Goal: Complete application form

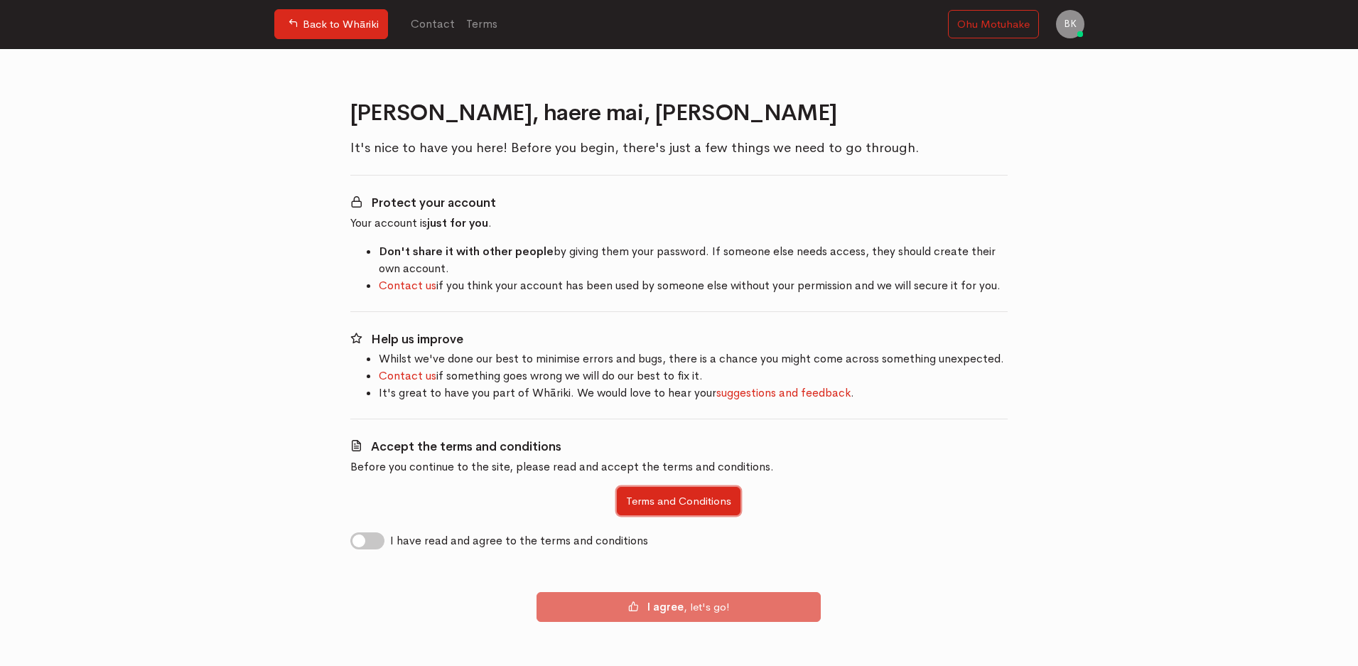
click at [653, 493] on button "Terms and Conditions" at bounding box center [679, 501] width 124 height 29
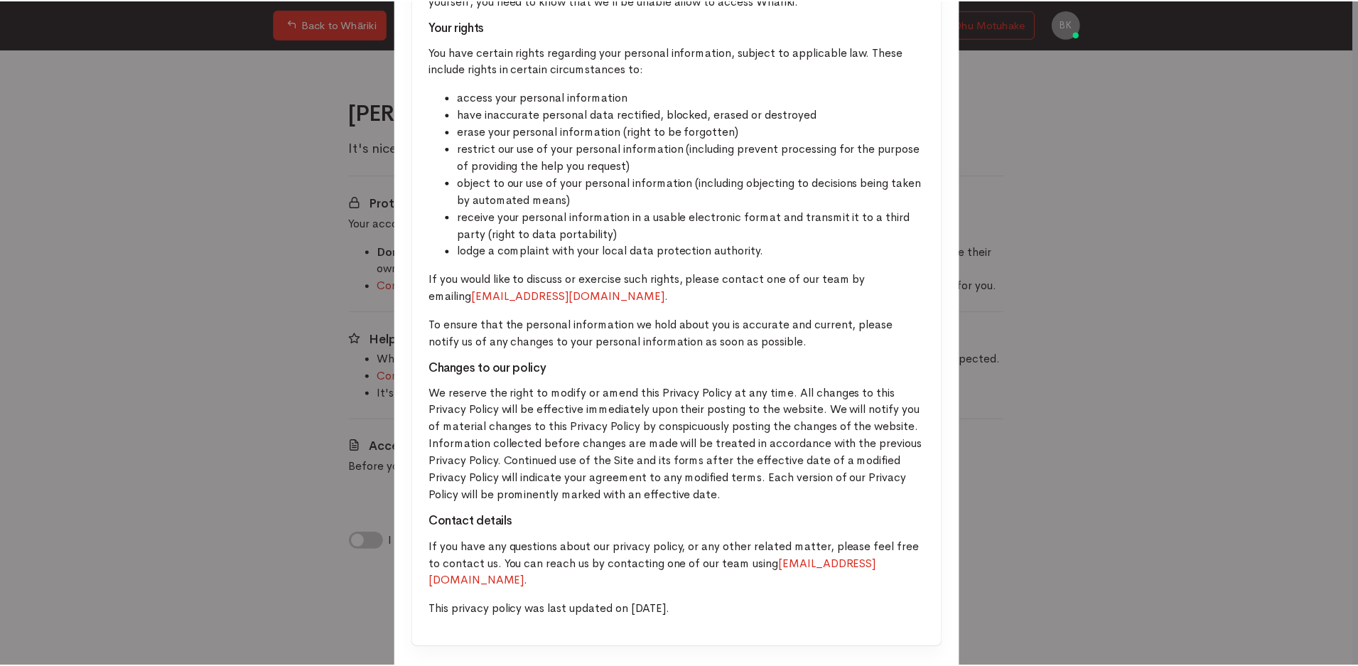
scroll to position [3644, 0]
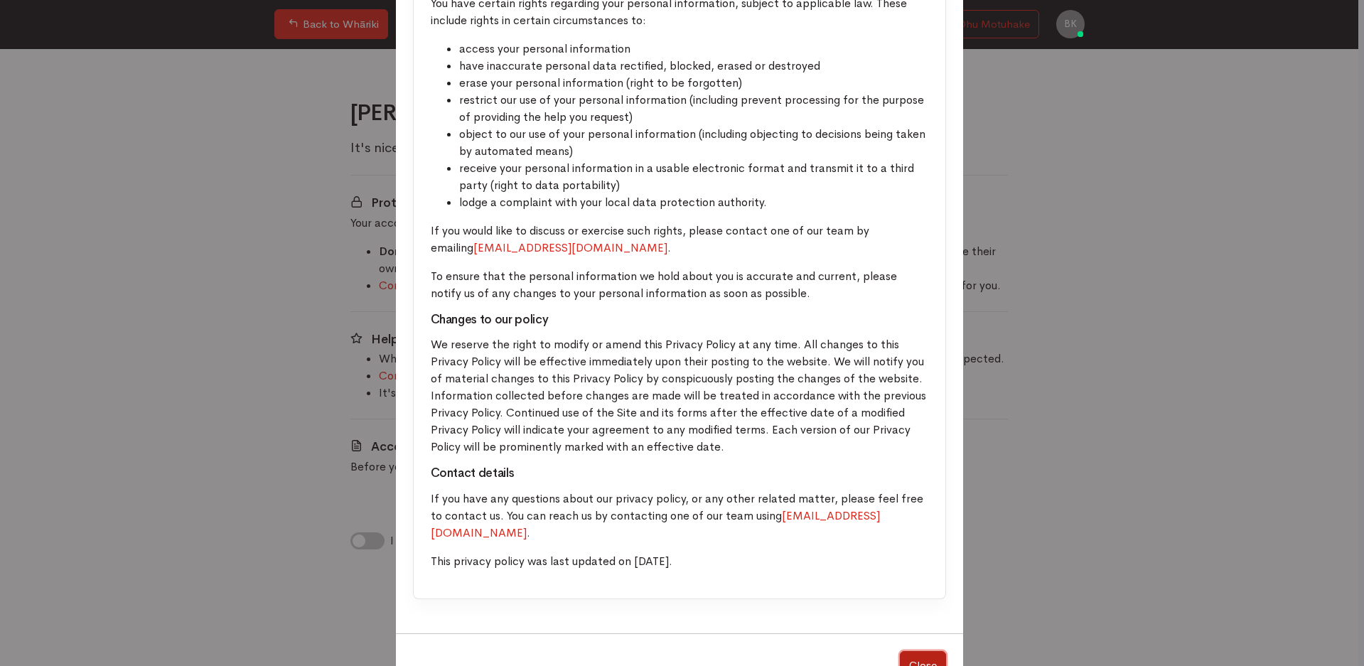
click at [904, 651] on button "Close" at bounding box center [923, 665] width 46 height 29
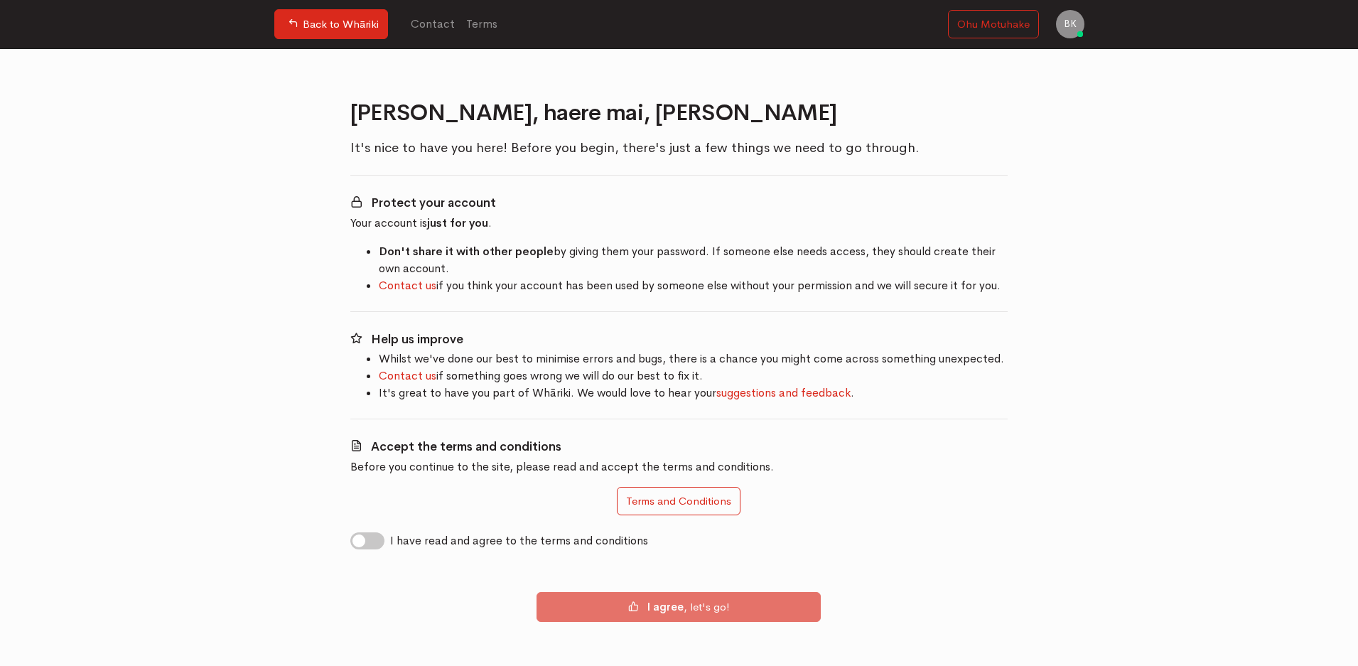
click at [390, 541] on label "I have read and agree to the terms and conditions" at bounding box center [519, 540] width 258 height 17
click at [362, 541] on input "I have read and agree to the terms and conditions" at bounding box center [355, 539] width 11 height 14
checkbox input "true"
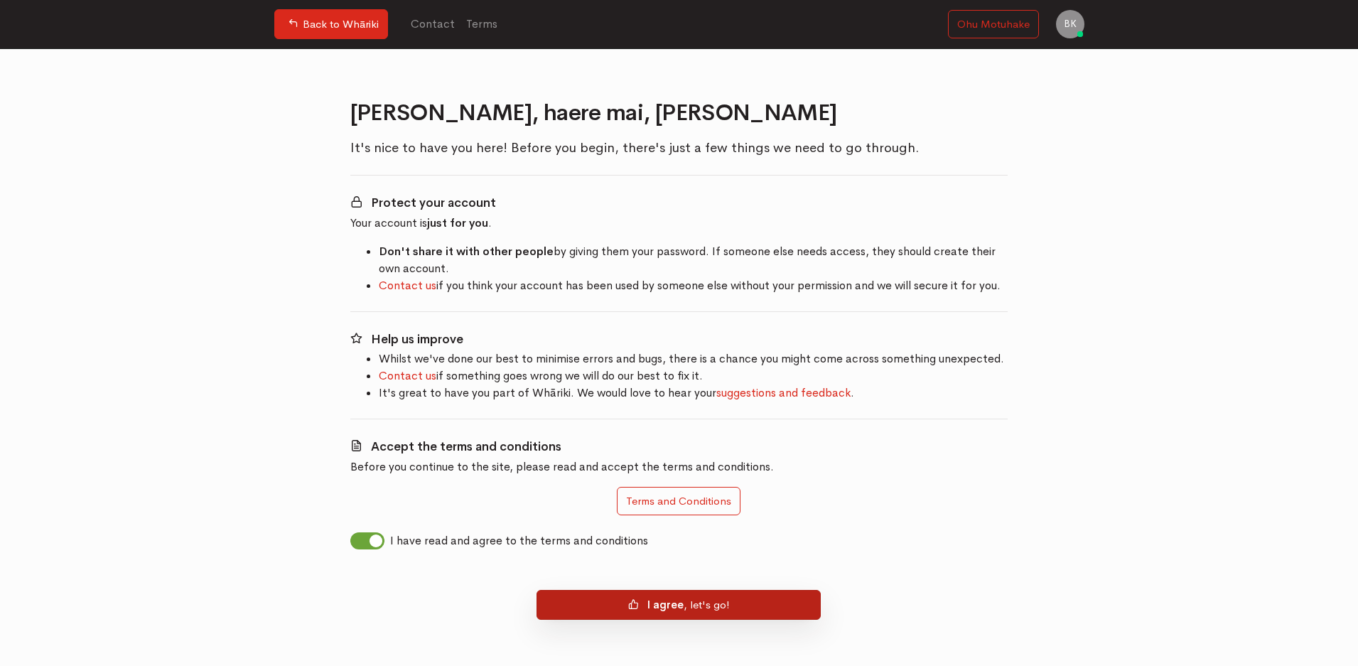
click at [658, 609] on b "I agree" at bounding box center [665, 605] width 36 height 14
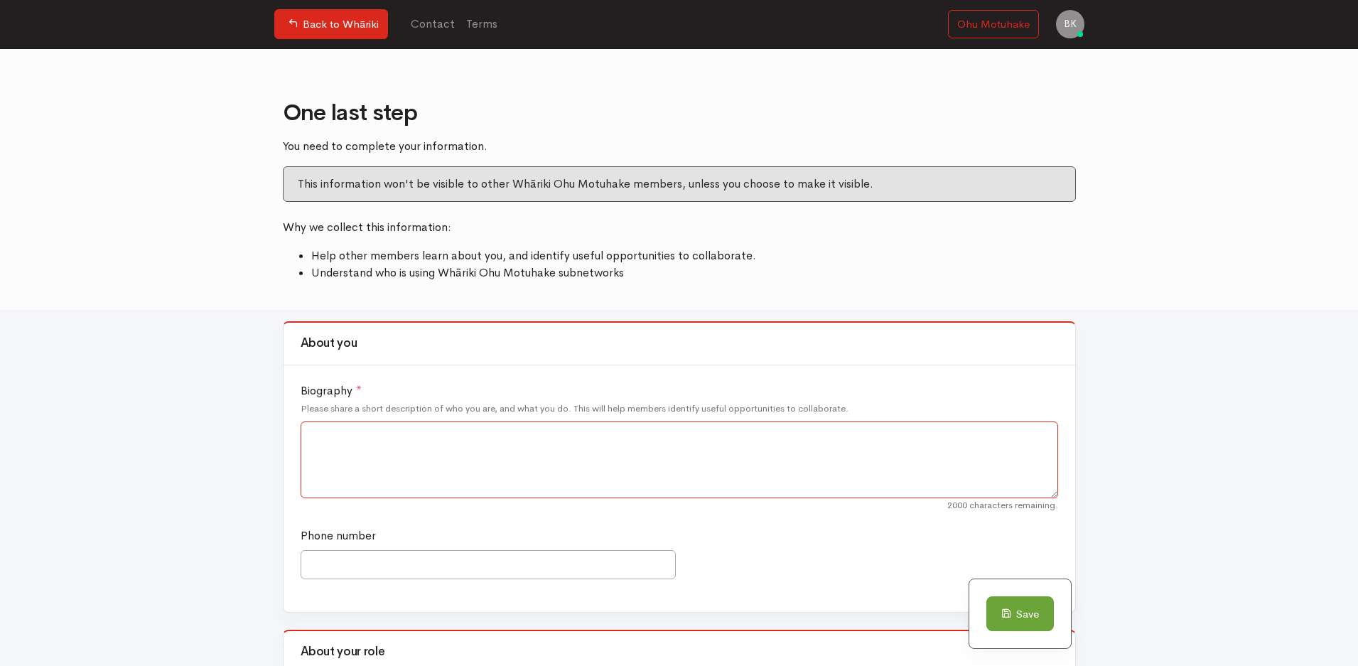
click at [409, 425] on textarea "Biography *" at bounding box center [680, 459] width 758 height 77
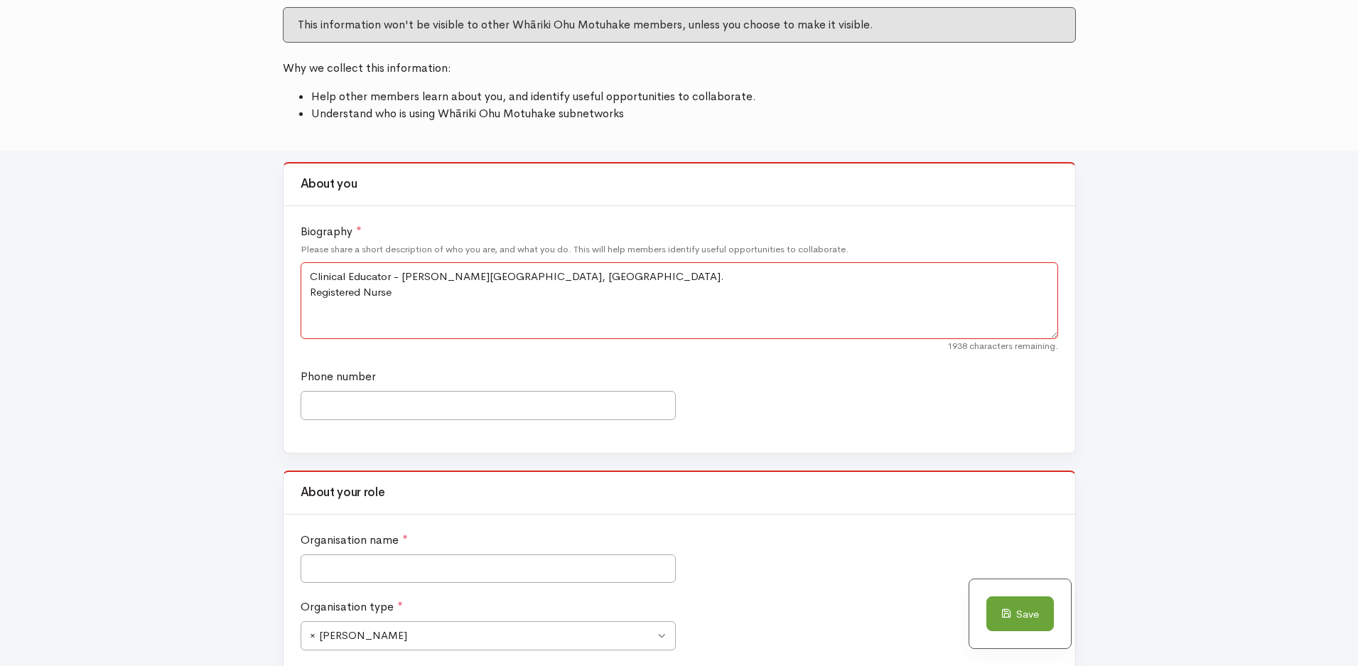
scroll to position [200, 0]
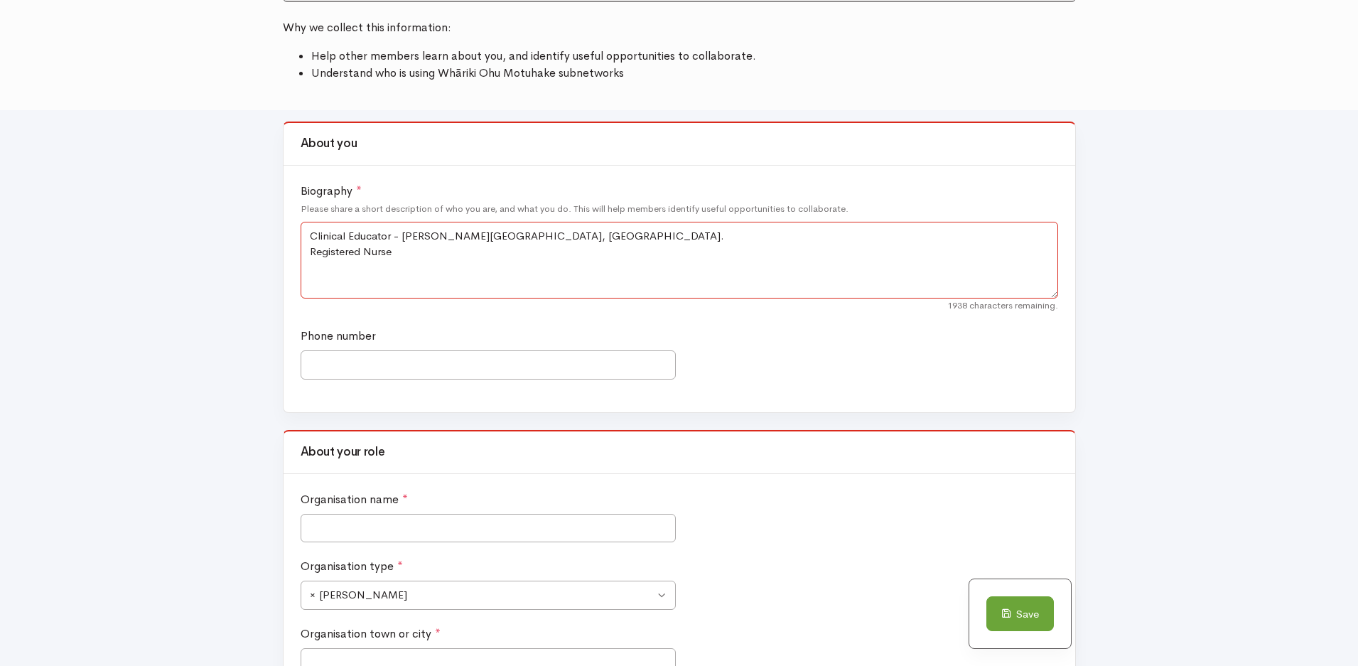
type textarea "Clinical Educator - Mason Clinic, Auckland. Registered Nurse"
click at [452, 363] on input "Phone number" at bounding box center [488, 364] width 375 height 29
click at [505, 515] on input "Organisation name *" at bounding box center [488, 528] width 375 height 29
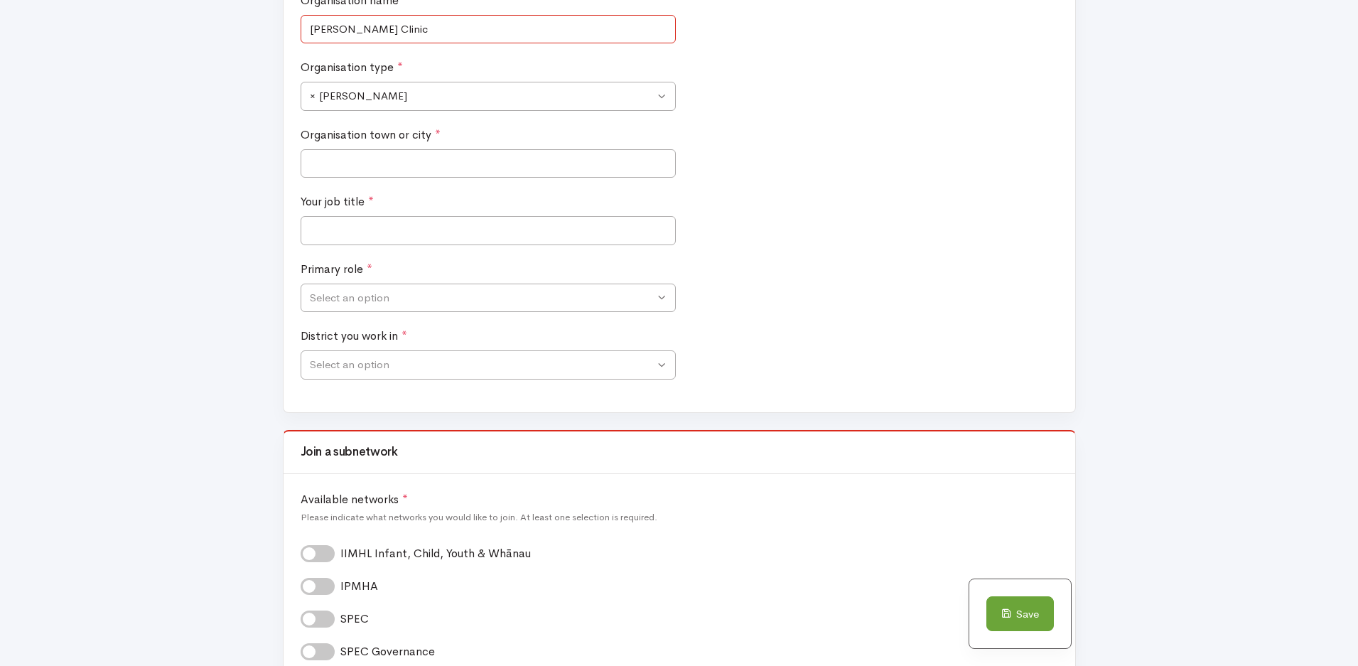
scroll to position [699, 0]
type input "Mason Clinic"
click at [429, 105] on span "× Ara Poutama" at bounding box center [488, 95] width 375 height 29
click at [458, 91] on span "× Te Whatu Ora Districts" at bounding box center [482, 95] width 345 height 16
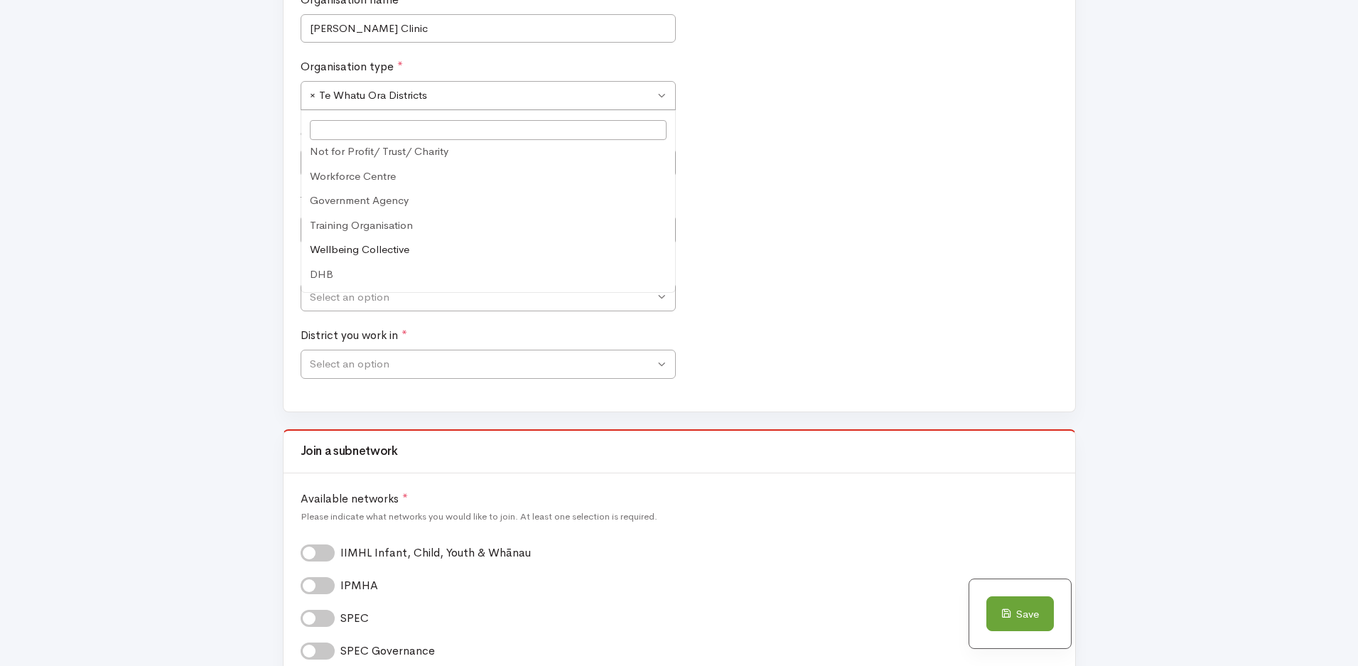
click at [797, 252] on div "Your job title *" at bounding box center [679, 227] width 765 height 68
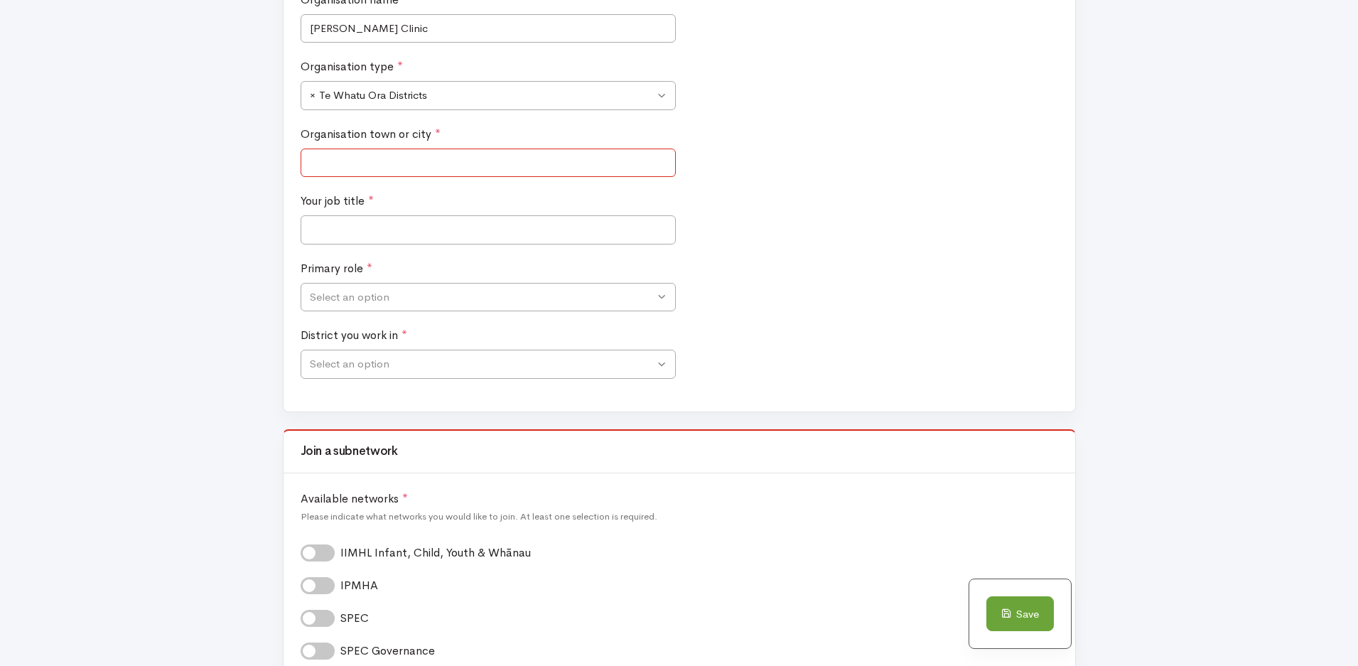
click at [515, 154] on input "Organisation town or city *" at bounding box center [488, 163] width 375 height 29
click at [524, 91] on span "× Te Whatu Ora Districts" at bounding box center [482, 95] width 345 height 16
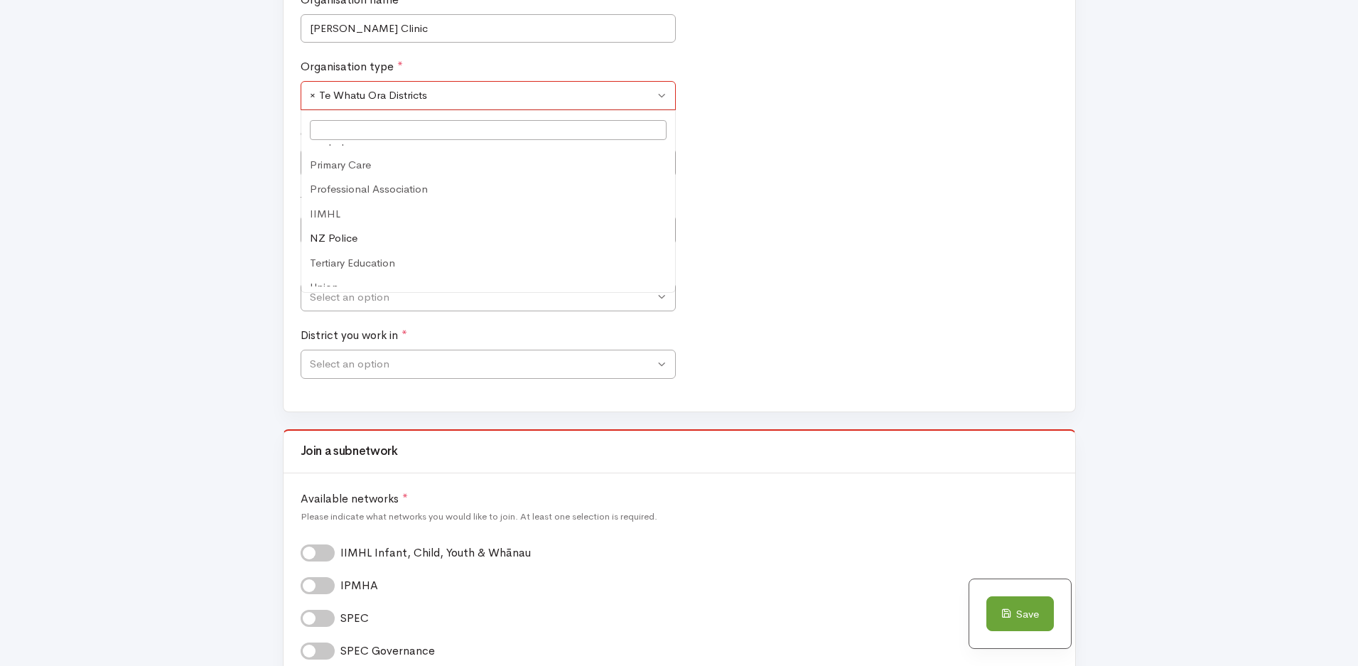
scroll to position [262, 0]
click at [842, 252] on div "Your job title *" at bounding box center [679, 227] width 765 height 68
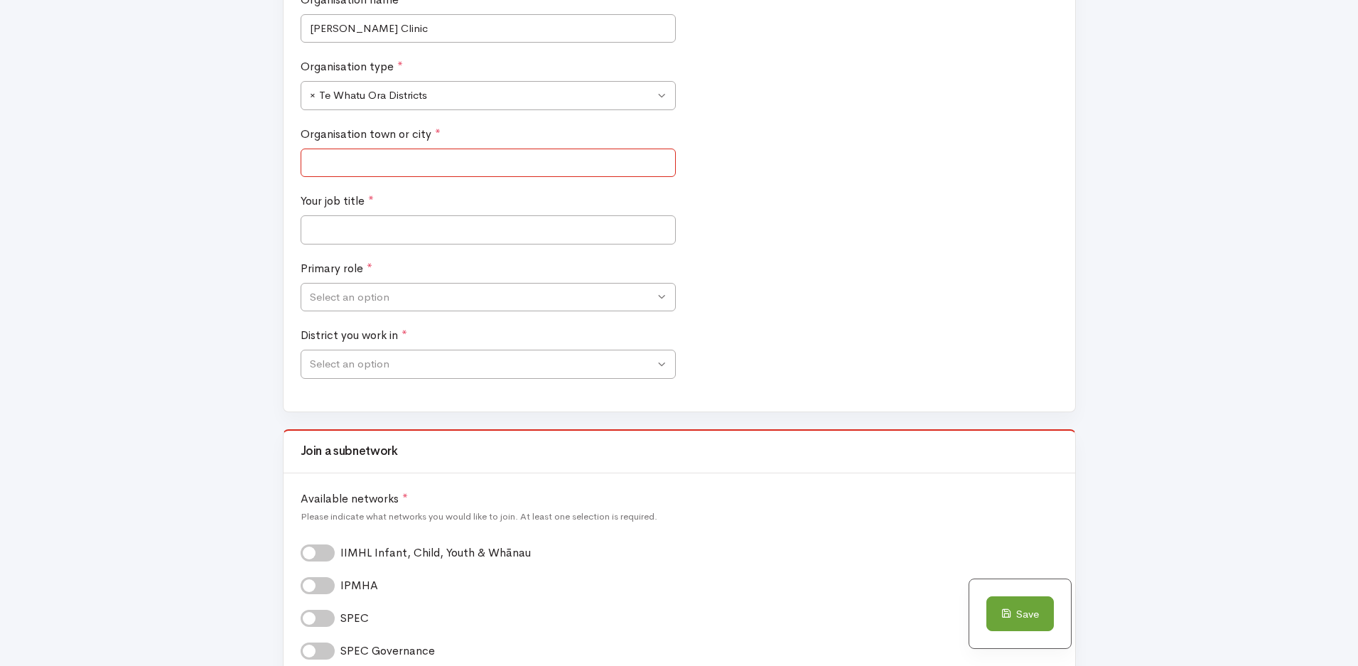
click at [443, 156] on input "Organisation town or city *" at bounding box center [488, 163] width 375 height 29
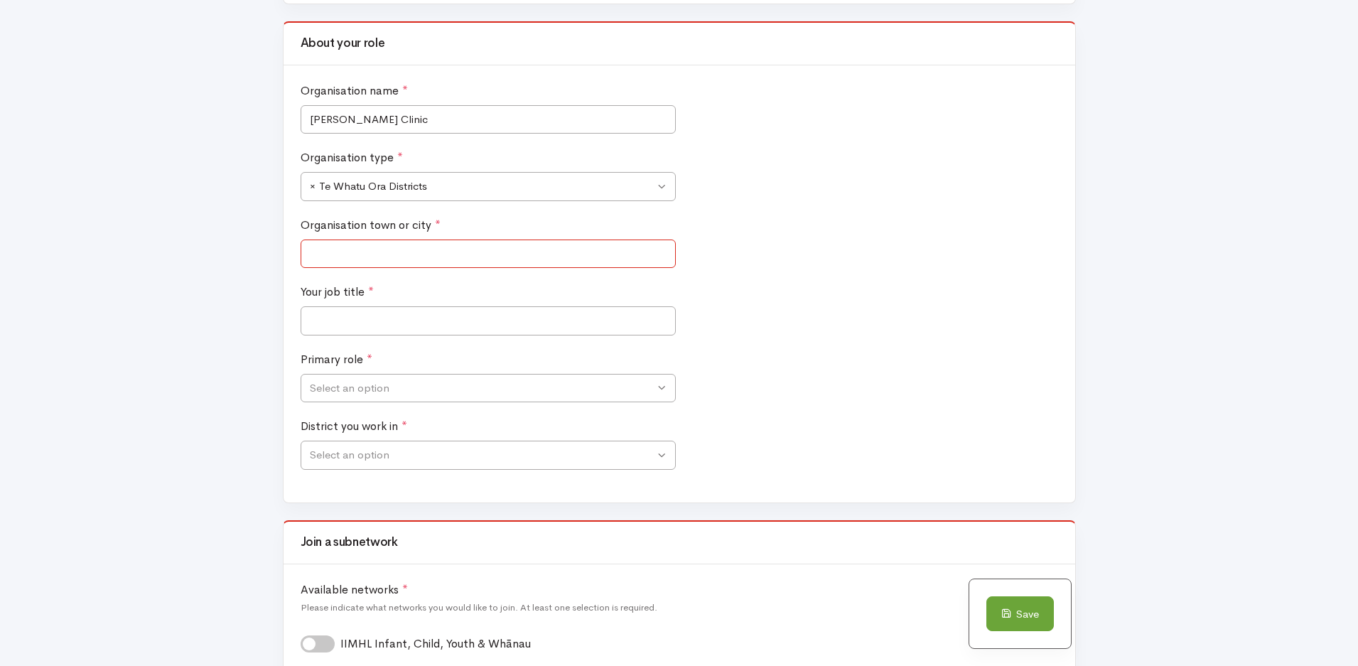
scroll to position [599, 0]
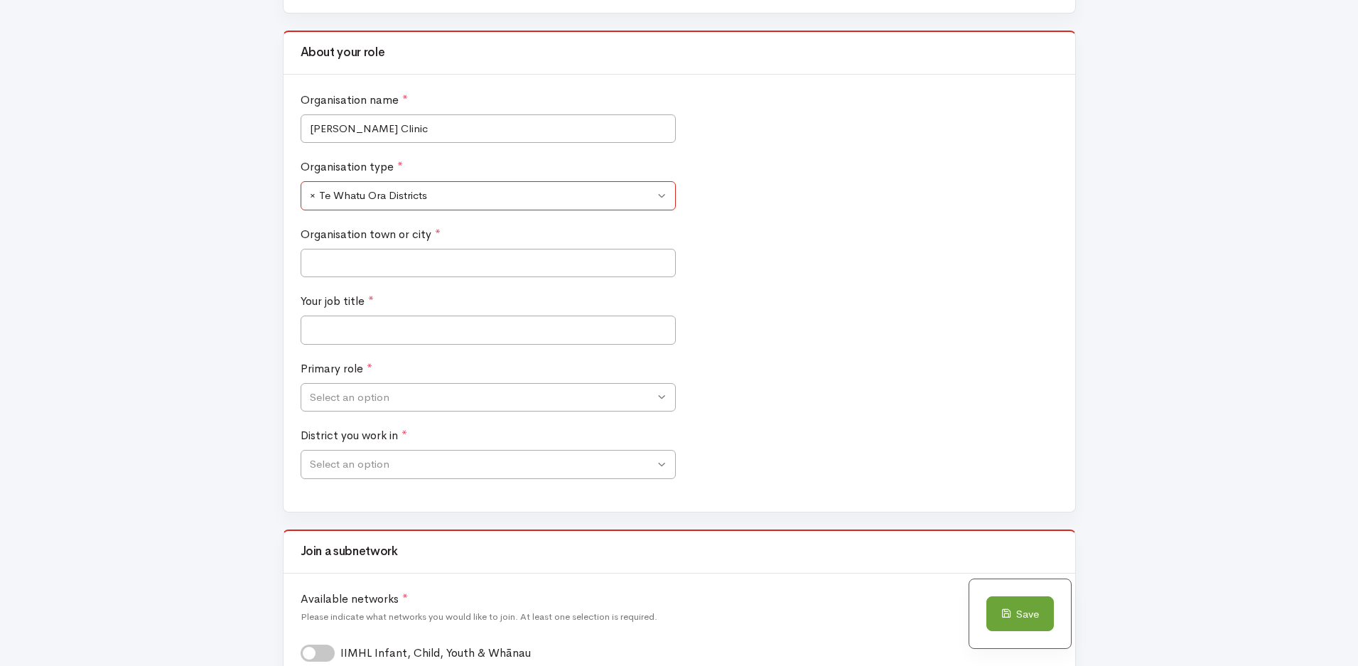
click at [480, 198] on span "× Te Whatu Ora Districts" at bounding box center [482, 196] width 345 height 16
click at [838, 309] on div "Your job title *" at bounding box center [679, 327] width 765 height 68
click at [466, 257] on input "Organisation town or city *" at bounding box center [488, 263] width 375 height 29
type input "Auckland"
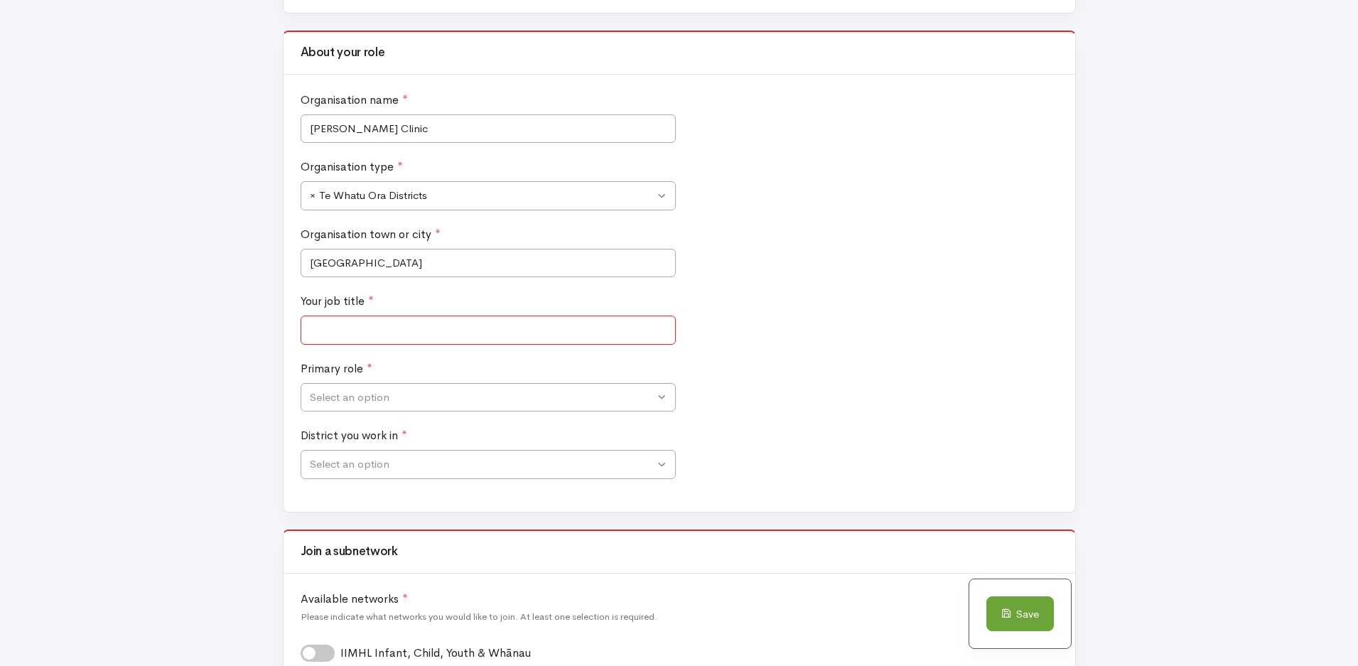
click at [571, 328] on input "Your job title *" at bounding box center [488, 330] width 375 height 29
type input "Clinical Educator"
click at [517, 390] on span "Select an option" at bounding box center [482, 397] width 345 height 16
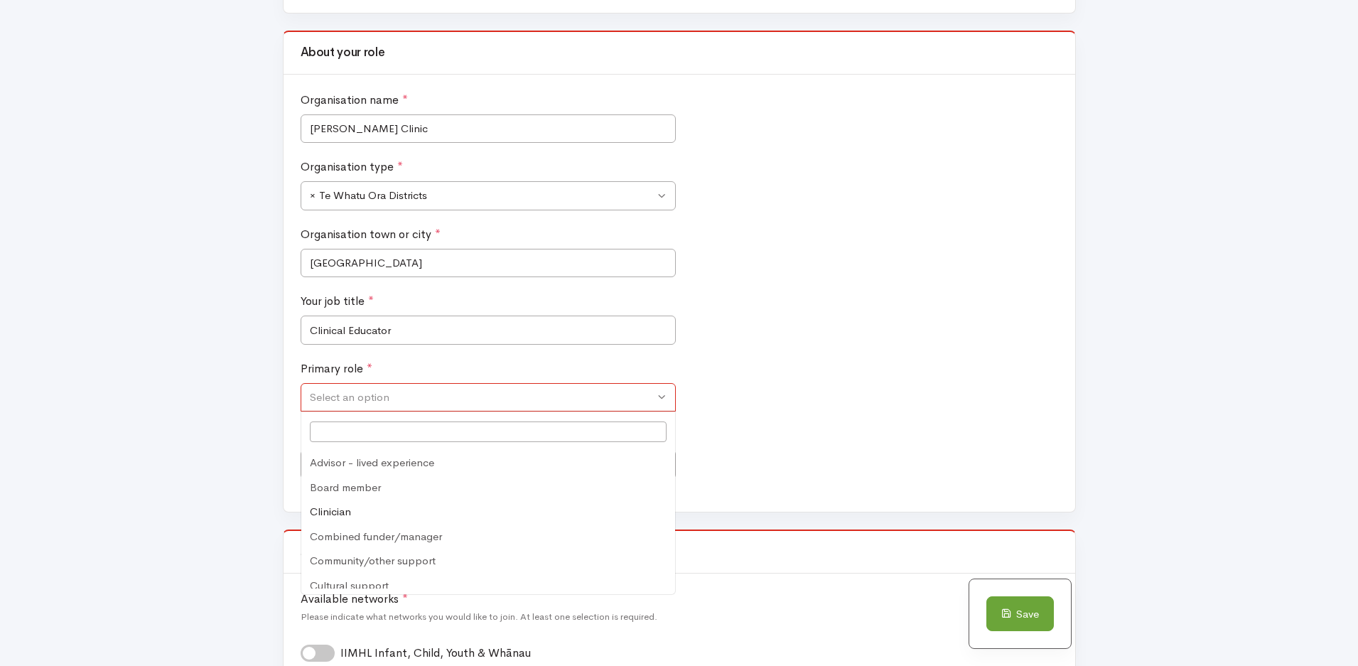
scroll to position [21, 0]
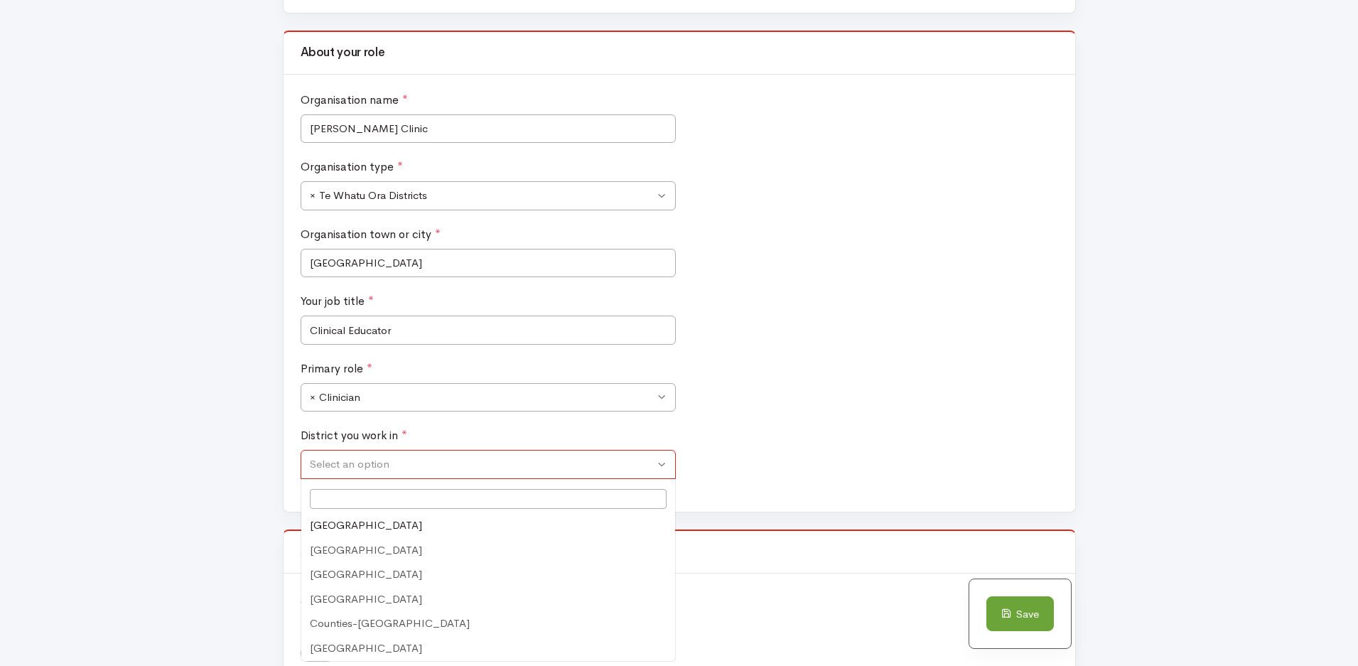
click at [424, 458] on span "Select an option" at bounding box center [482, 464] width 345 height 16
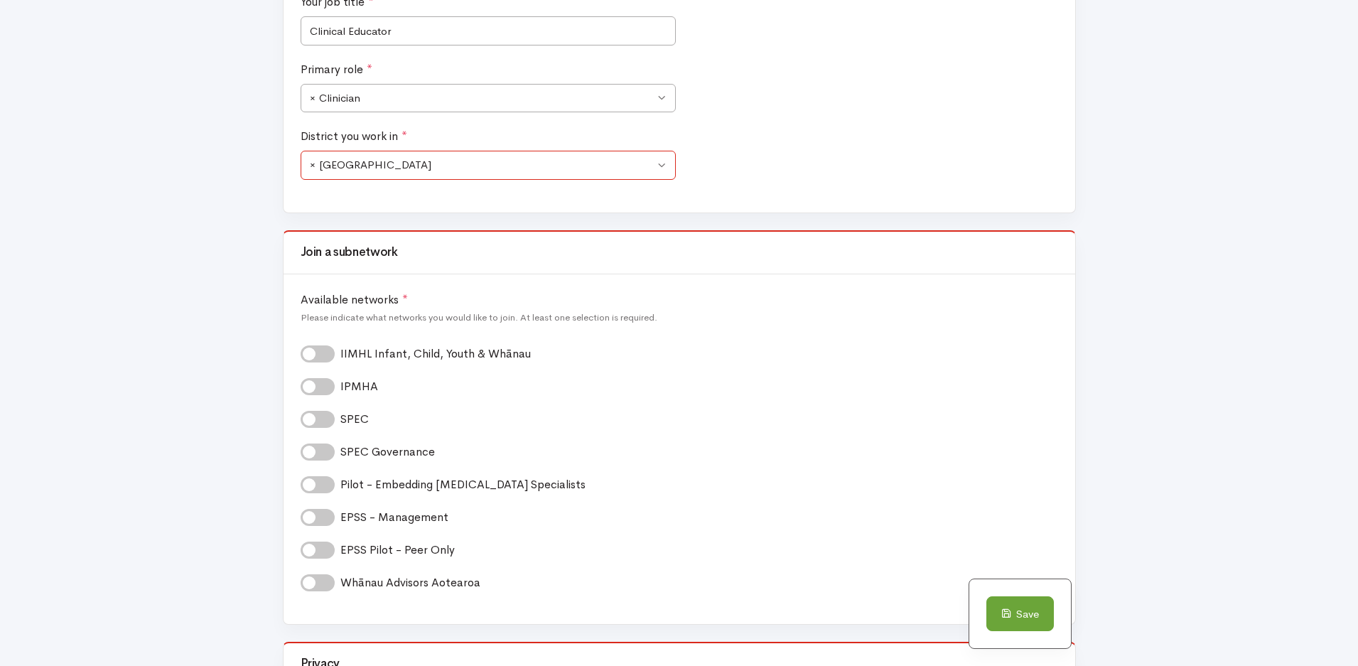
scroll to position [899, 0]
click at [354, 417] on label "SPEC *" at bounding box center [359, 418] width 38 height 17
click at [312, 417] on input "SPEC *" at bounding box center [306, 417] width 11 height 14
checkbox input "true"
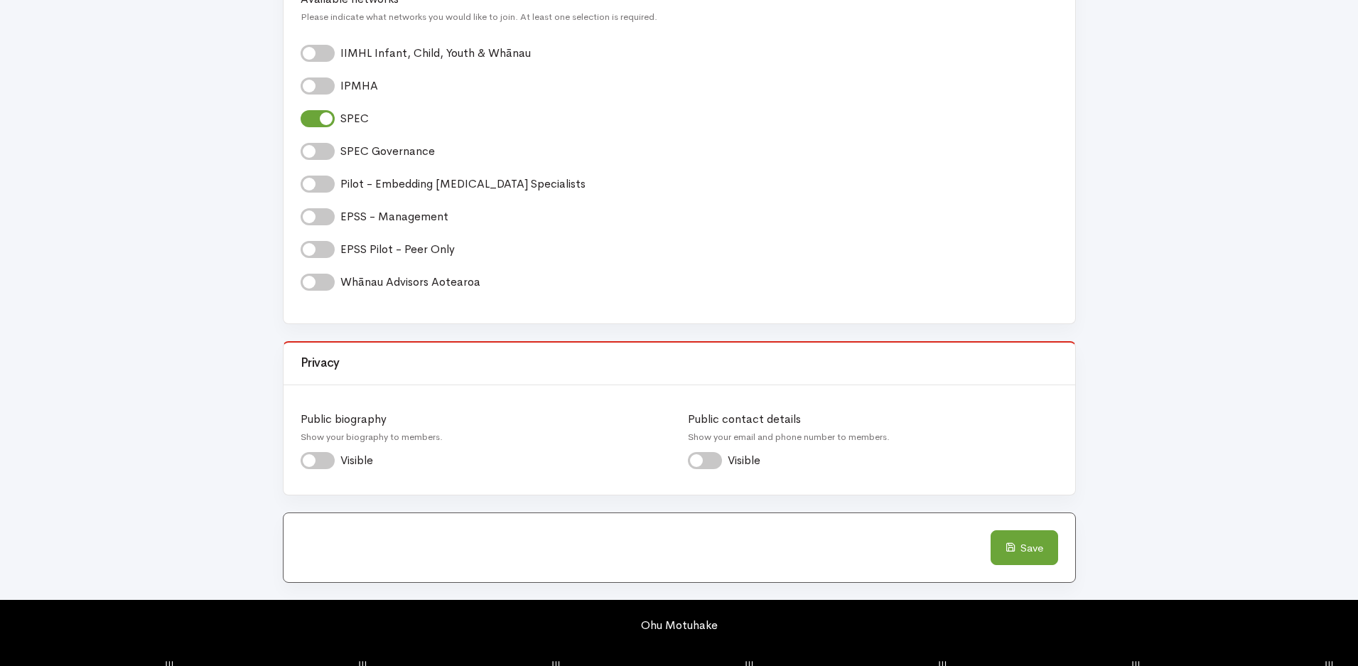
scroll to position [1252, 0]
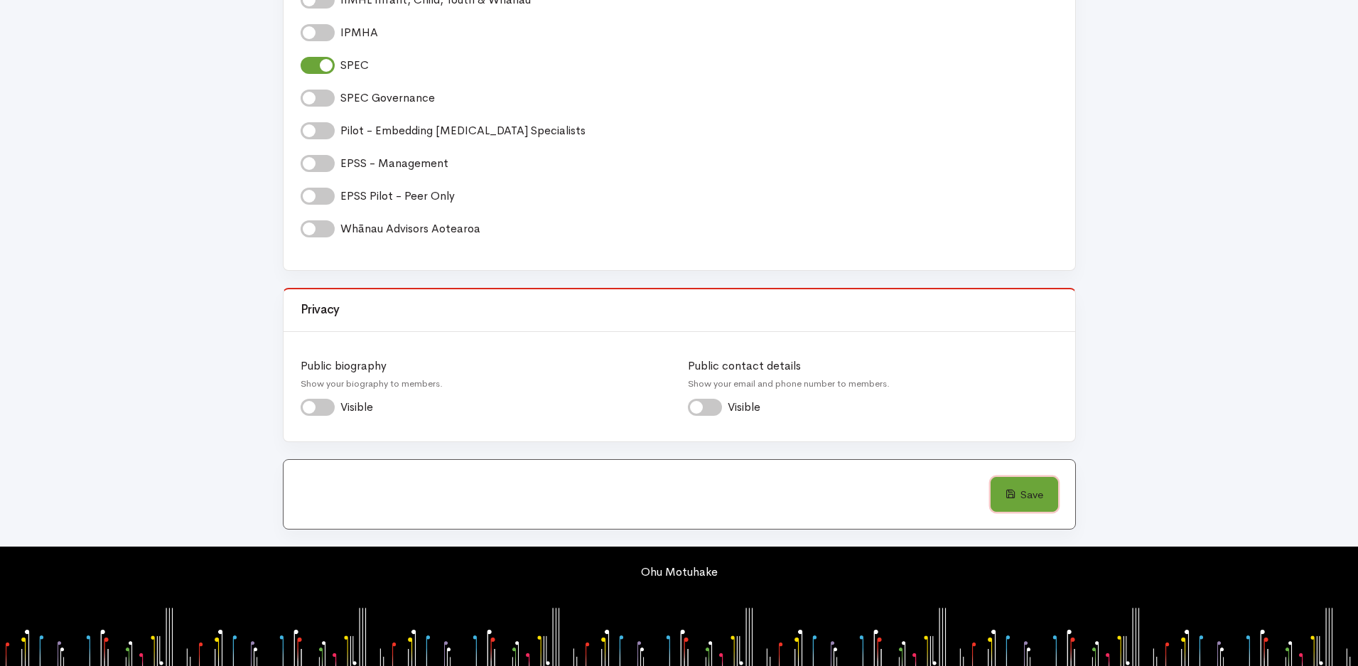
click at [1007, 498] on icon "submit" at bounding box center [1011, 493] width 11 height 11
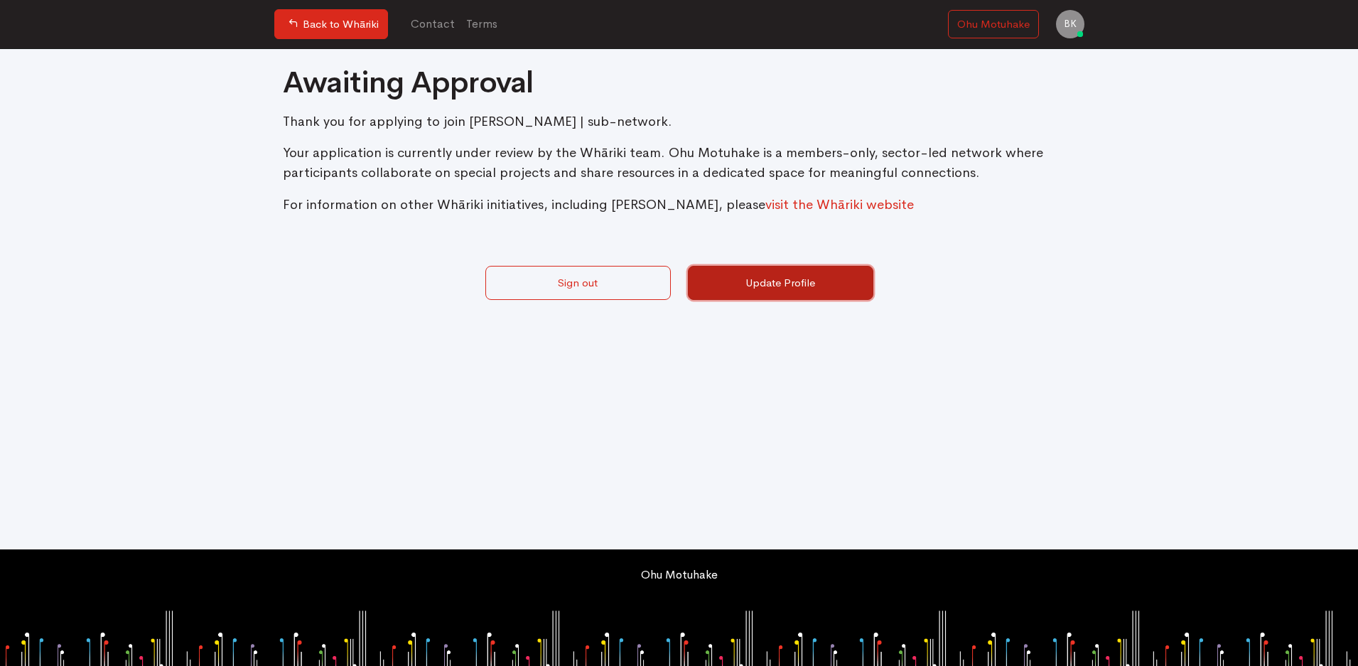
click at [785, 289] on link "Update Profile" at bounding box center [780, 283] width 185 height 35
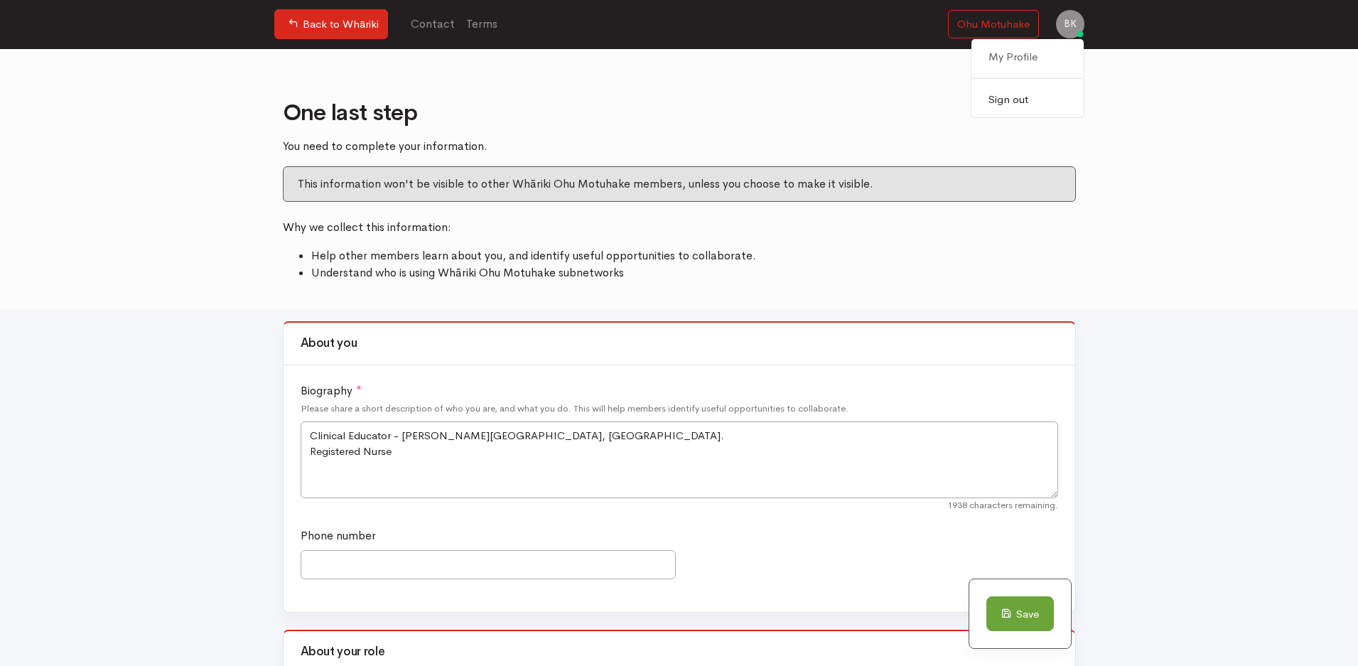
click at [1035, 107] on link "Sign out" at bounding box center [1027, 99] width 112 height 25
